Goal: Check status

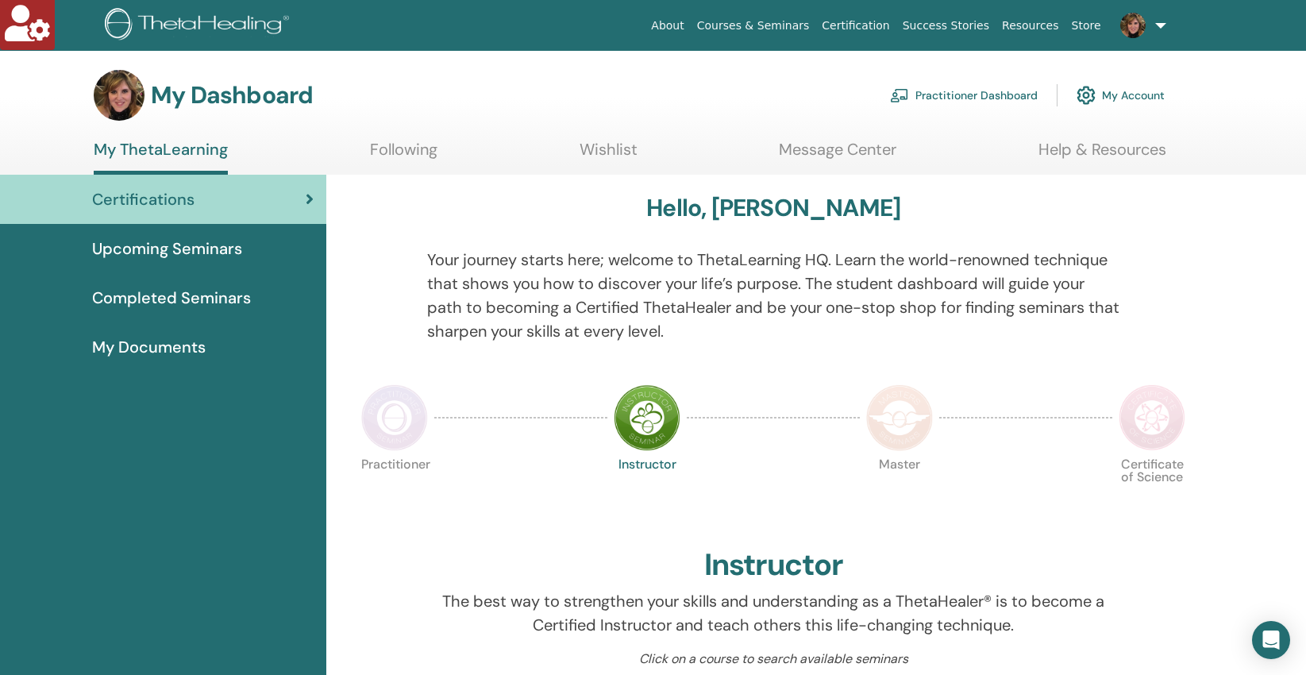
click at [206, 299] on span "Completed Seminars" at bounding box center [171, 298] width 159 height 24
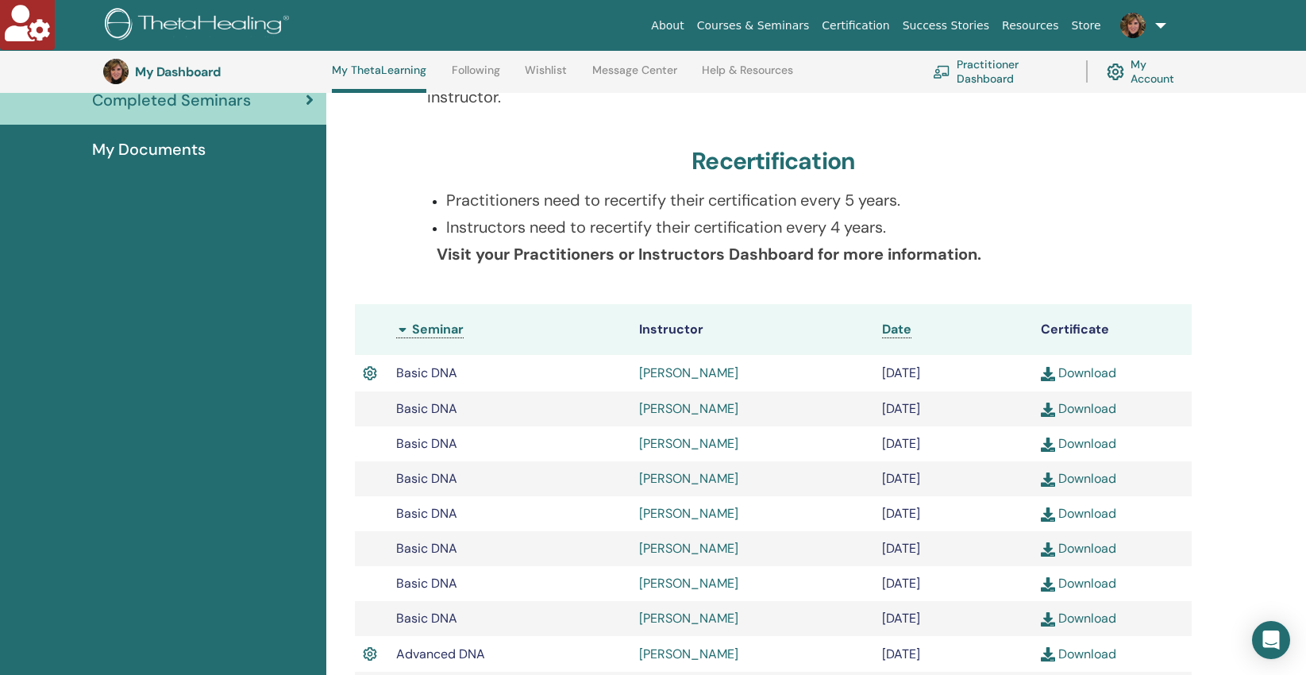
scroll to position [272, 0]
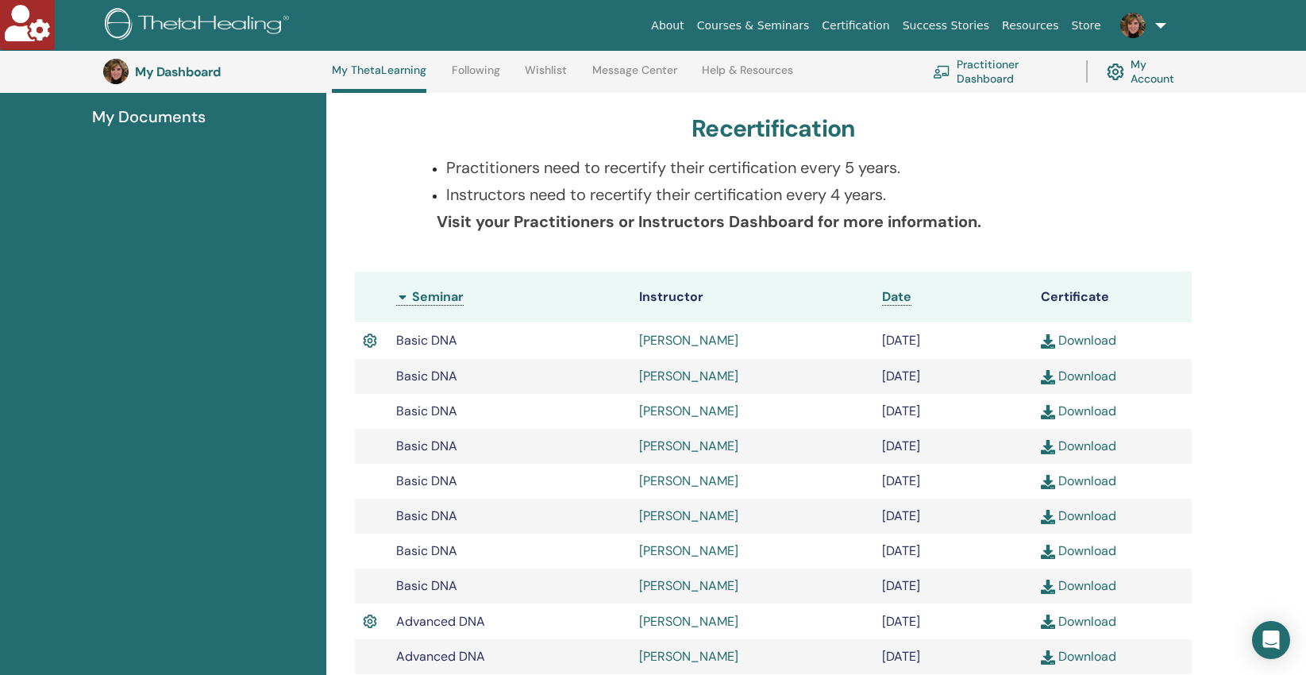
copy tr "[PERSON_NAME]"
drag, startPoint x: 745, startPoint y: 339, endPoint x: 627, endPoint y: 342, distance: 117.6
click at [627, 342] on tr "Basic DNA [PERSON_NAME] [DATE] Download" at bounding box center [773, 340] width 837 height 37
